Goal: Information Seeking & Learning: Understand process/instructions

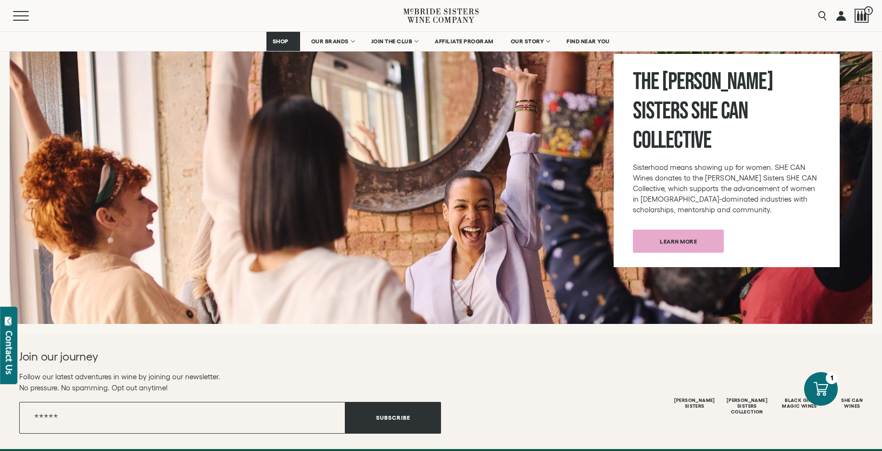
scroll to position [3525, 0]
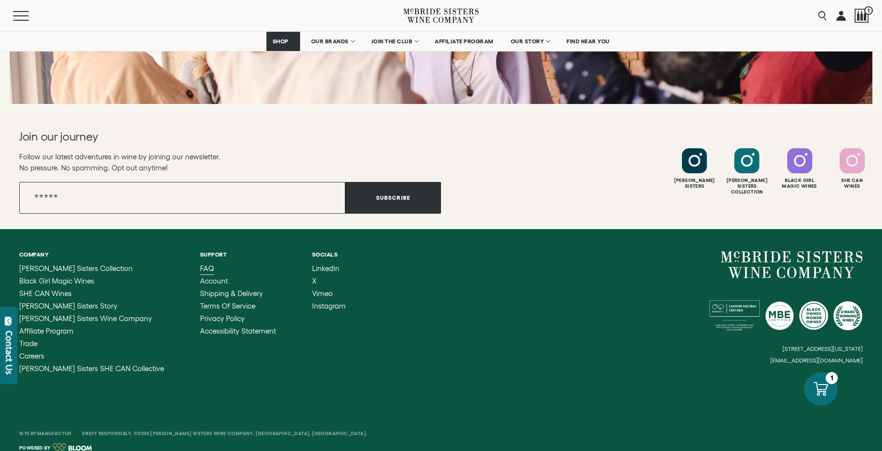
click at [200, 264] on span "FAQ" at bounding box center [207, 268] width 14 height 8
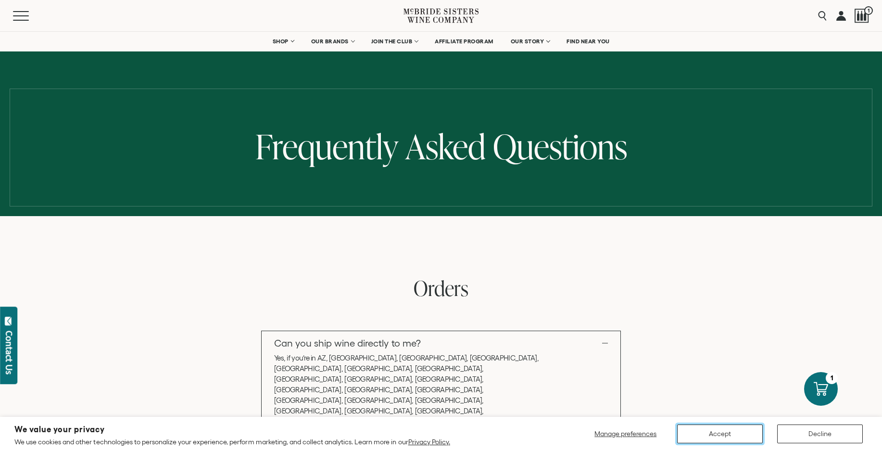
click at [710, 432] on button "Accept" at bounding box center [720, 433] width 86 height 19
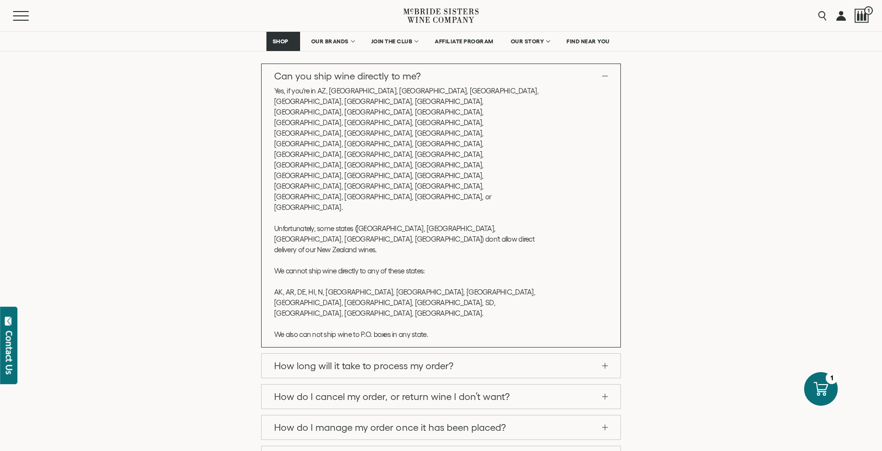
scroll to position [310, 0]
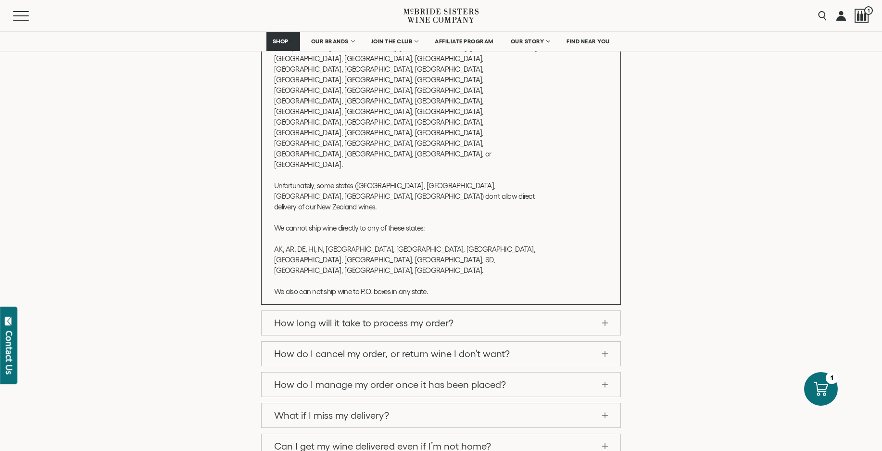
click at [357, 403] on link "What if I miss my delivery?" at bounding box center [441, 415] width 359 height 24
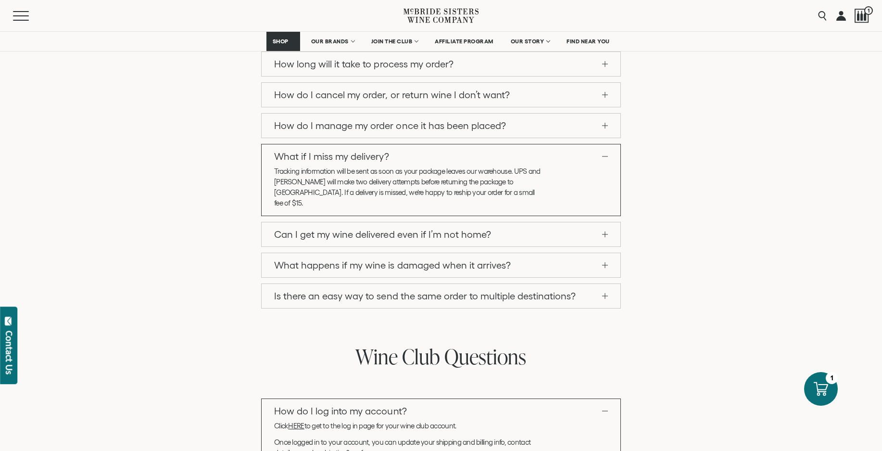
click at [348, 228] on link "Can I get my wine delivered even if I’m not home?" at bounding box center [441, 234] width 359 height 24
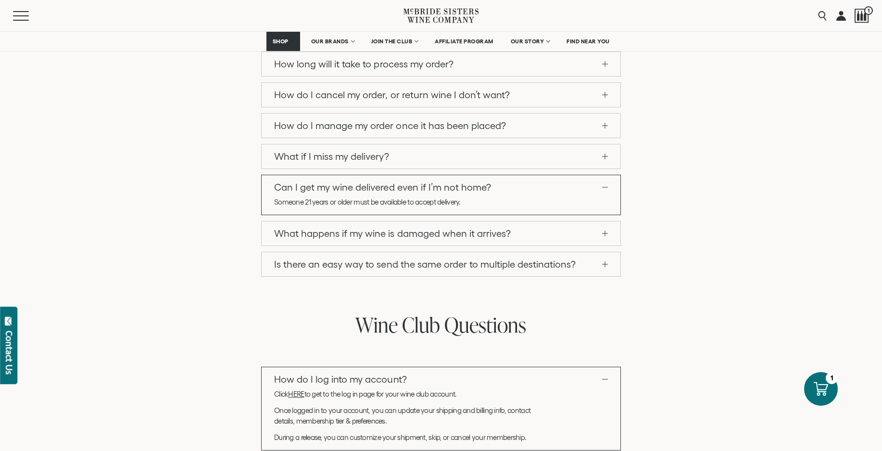
click at [346, 233] on link "What happens if my wine is damaged when it arrives?" at bounding box center [441, 233] width 359 height 24
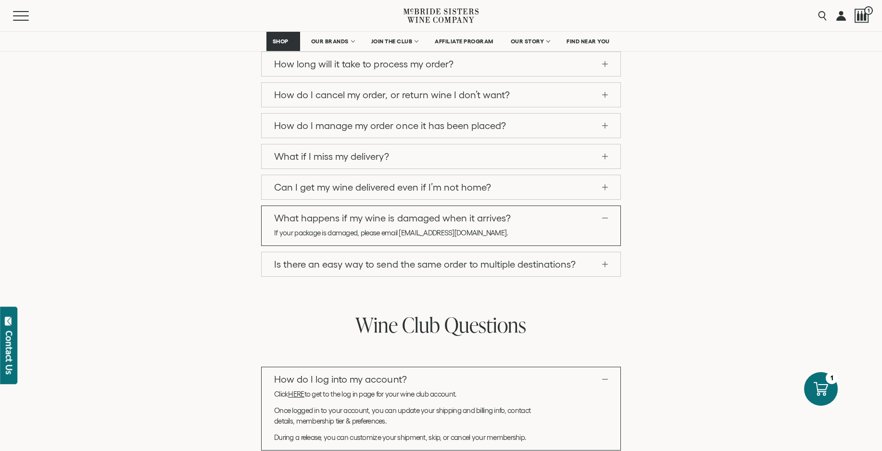
click at [347, 263] on link "Is there an easy way to send the same order to multiple destinations?" at bounding box center [441, 264] width 359 height 24
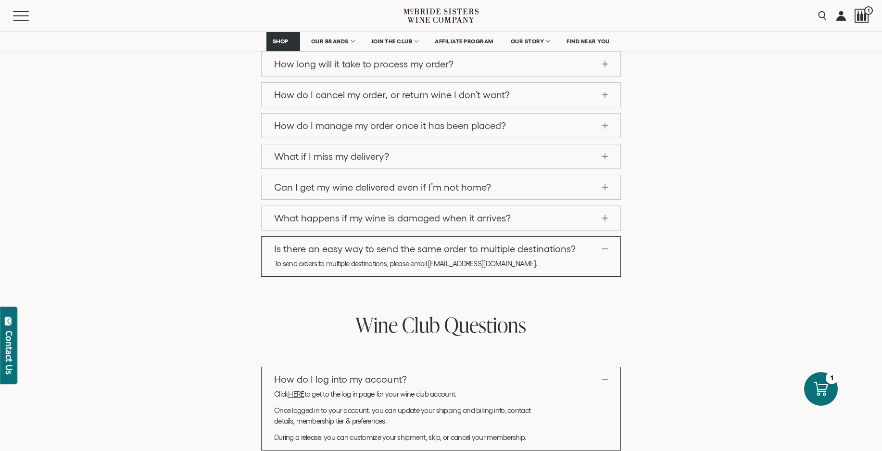
click at [318, 126] on link "How do I manage my order once it has been placed?" at bounding box center [441, 125] width 359 height 24
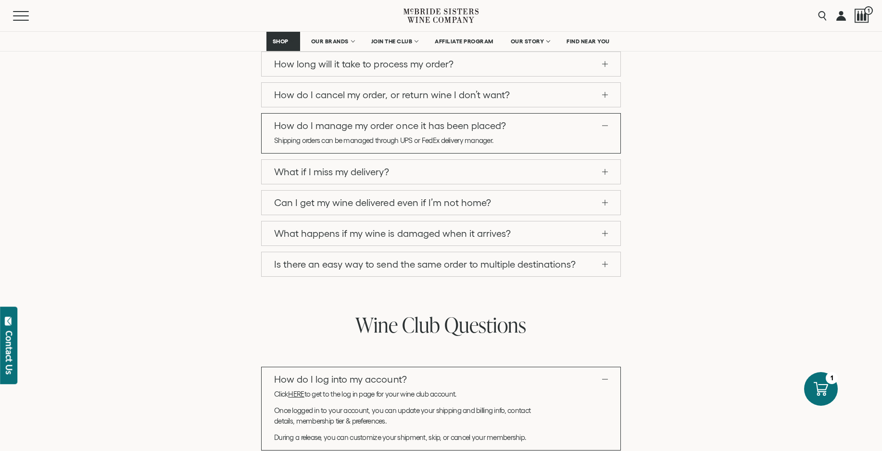
click at [353, 141] on p "Shipping orders can be managed through UPS or FedEx delivery manager." at bounding box center [407, 140] width 267 height 11
copy ul "Shipping orders can be managed through UPS or FedEx delivery manager."
